Goal: Obtain resource: Download file/media

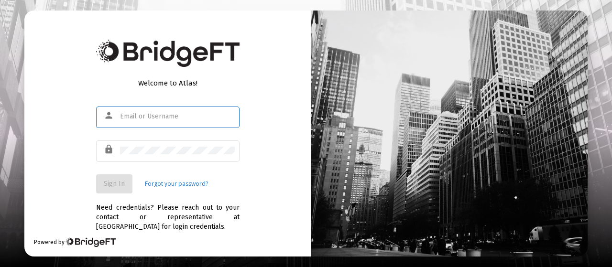
type input "[EMAIL_ADDRESS][DOMAIN_NAME]"
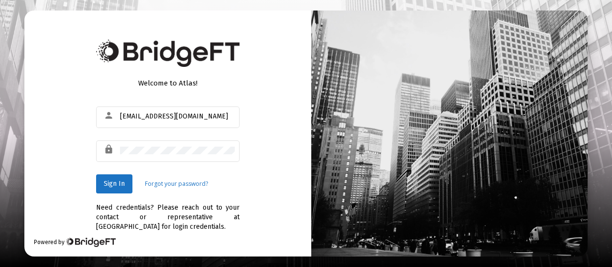
click at [261, 173] on div "Welcome to Atlas! person [EMAIL_ADDRESS][DOMAIN_NAME] lock Sign In Forgot your …" at bounding box center [167, 134] width 287 height 246
click at [122, 187] on span "Sign In" at bounding box center [114, 184] width 21 height 8
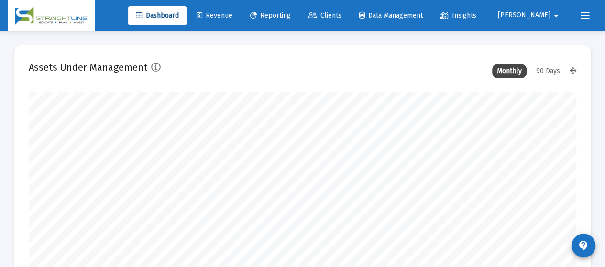
scroll to position [191, 294]
click at [299, 19] on link "Reporting" at bounding box center [271, 15] width 56 height 19
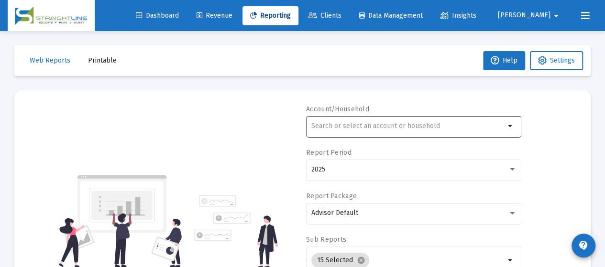
click at [364, 124] on input "text" at bounding box center [408, 126] width 194 height 8
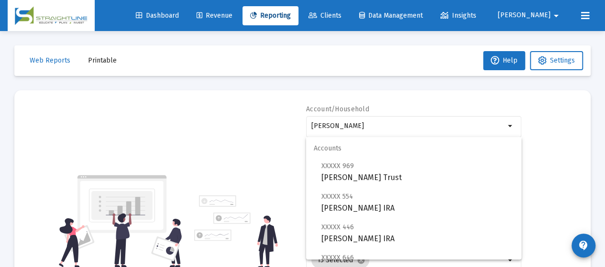
click at [571, 148] on div "Account/[PERSON_NAME] arrow_drop_down Report Period 2025 Report Package Advisor…" at bounding box center [303, 222] width 548 height 234
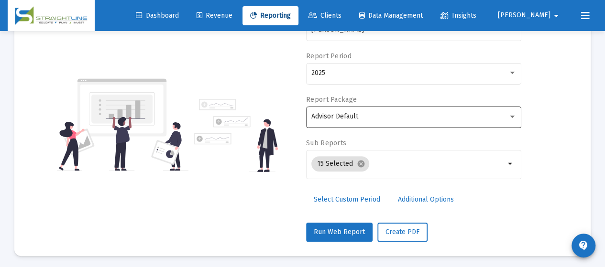
scroll to position [99, 0]
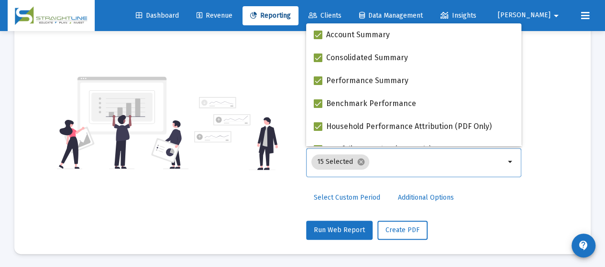
click at [443, 160] on input "Selection" at bounding box center [439, 162] width 132 height 8
click at [553, 124] on div "Account/[PERSON_NAME] arrow_drop_down Report Period 2025 Report Package Advisor…" at bounding box center [303, 123] width 548 height 234
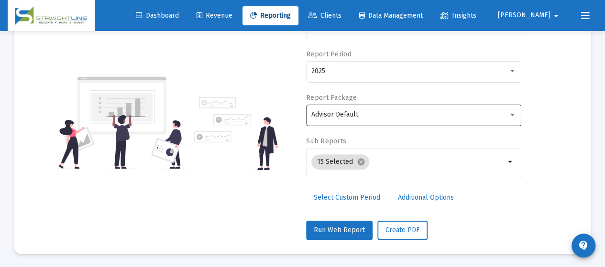
click at [476, 111] on div "Advisor Default" at bounding box center [409, 115] width 197 height 8
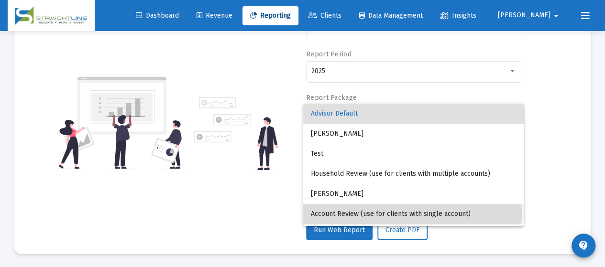
click at [412, 213] on span "Account Review (use for clients with single account)" at bounding box center [413, 214] width 205 height 20
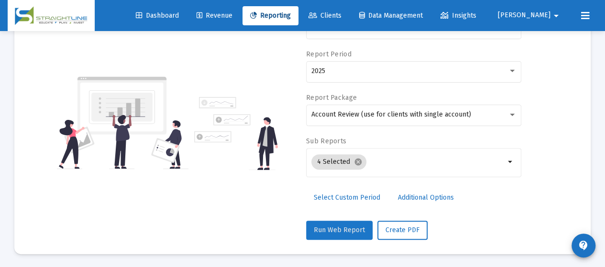
click at [342, 223] on button "Run Web Report" at bounding box center [339, 230] width 66 height 19
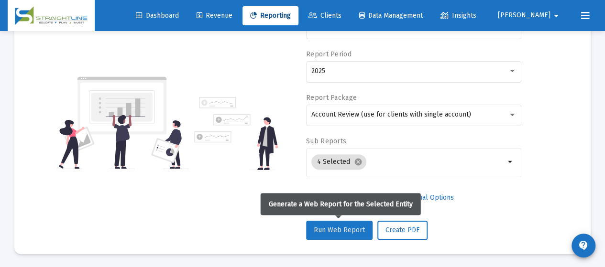
click at [342, 233] on button "Run Web Report" at bounding box center [339, 230] width 66 height 19
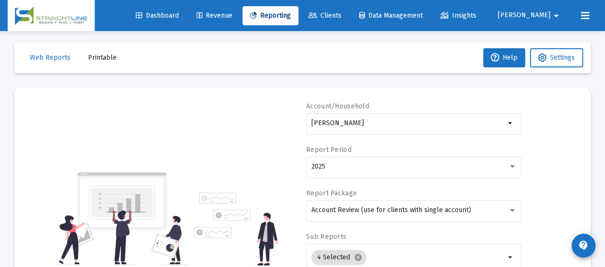
scroll to position [0, 0]
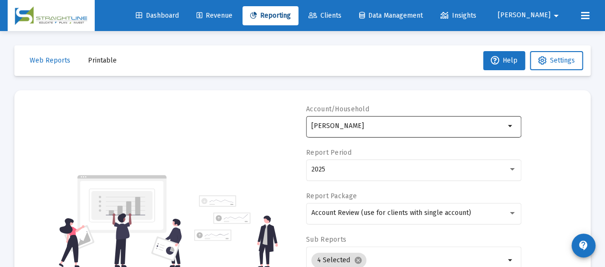
click at [389, 130] on div "[PERSON_NAME]" at bounding box center [408, 125] width 194 height 23
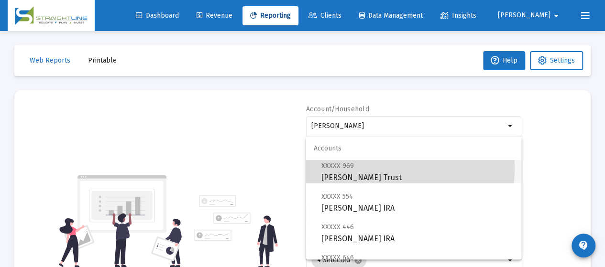
click at [384, 169] on span "XXXXX 969 [PERSON_NAME] Trust" at bounding box center [417, 171] width 192 height 23
type input "[PERSON_NAME] Trust"
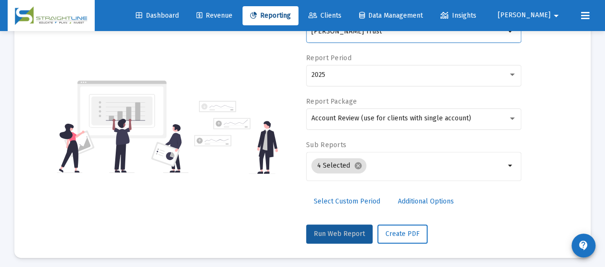
scroll to position [99, 0]
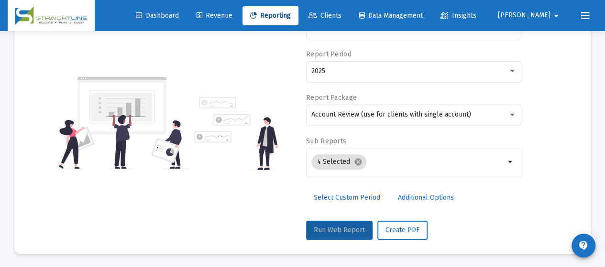
click at [335, 233] on button "Run Web Report" at bounding box center [339, 230] width 66 height 19
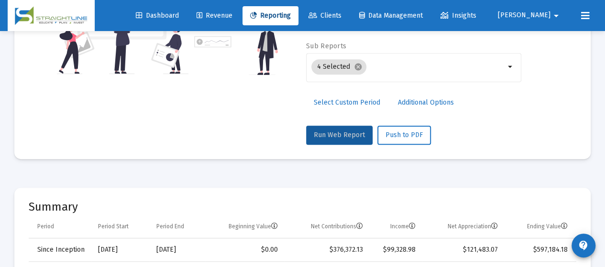
scroll to position [194, 0]
click at [412, 134] on span "Push to PDF" at bounding box center [404, 135] width 37 height 8
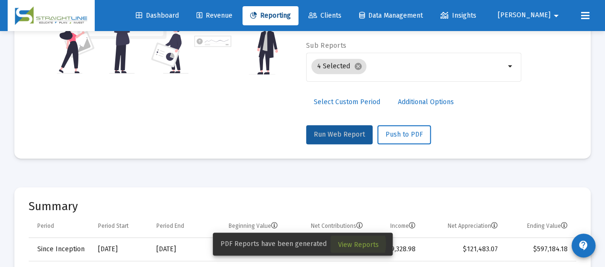
click at [348, 244] on span "View Reports" at bounding box center [358, 245] width 41 height 8
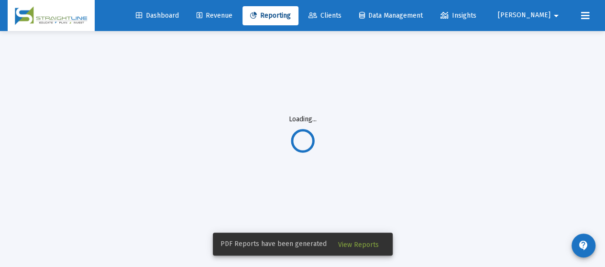
scroll to position [31, 0]
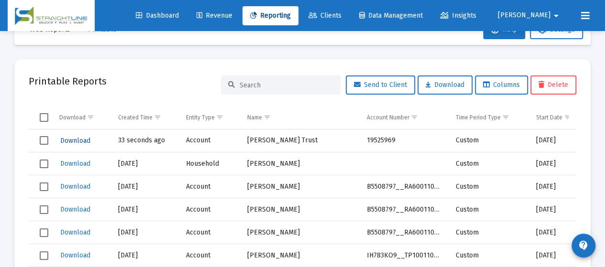
click at [74, 142] on span "Download" at bounding box center [75, 141] width 30 height 8
